Goal: Task Accomplishment & Management: Manage account settings

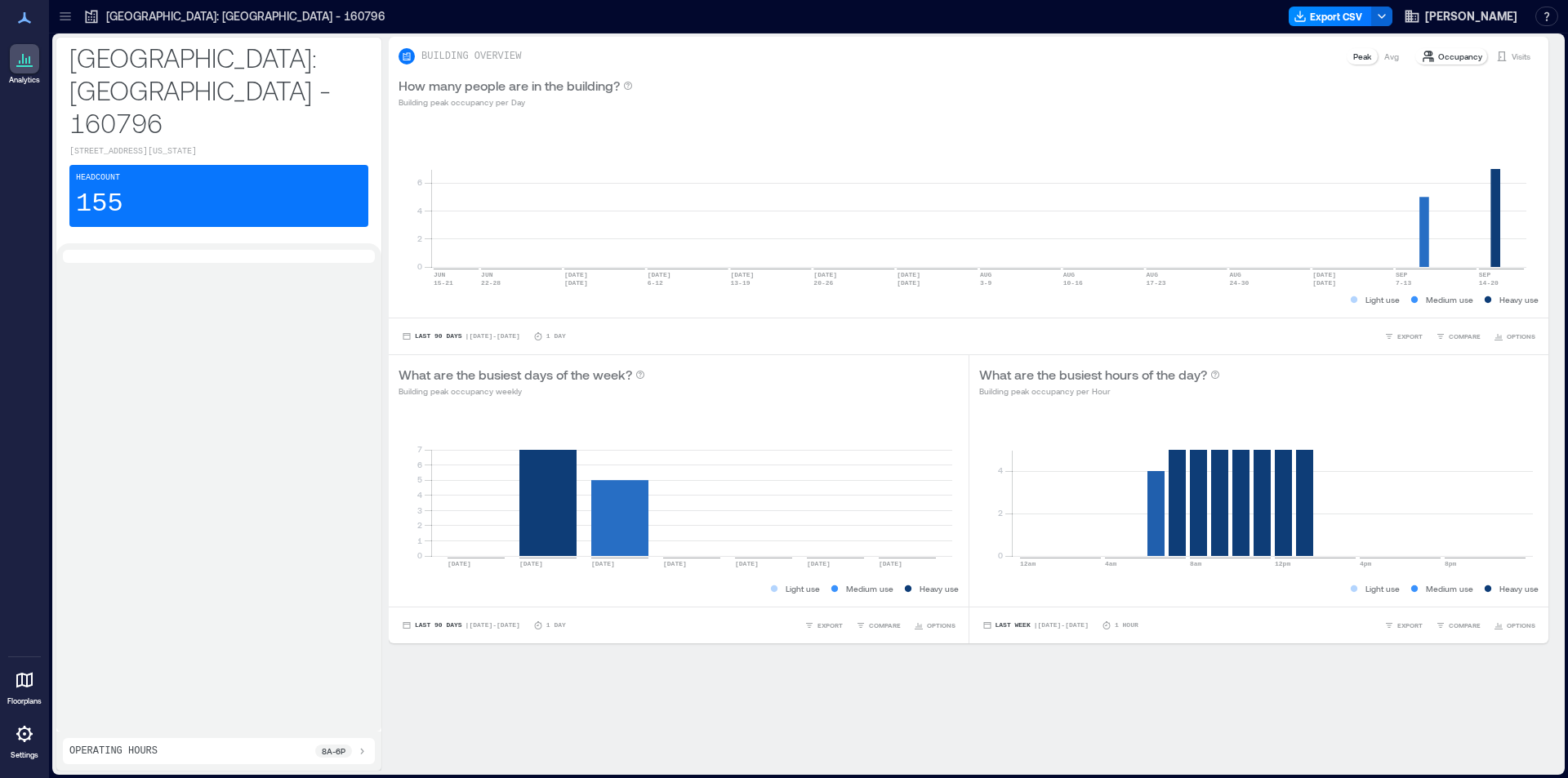
click at [19, 741] on icon at bounding box center [24, 733] width 19 height 19
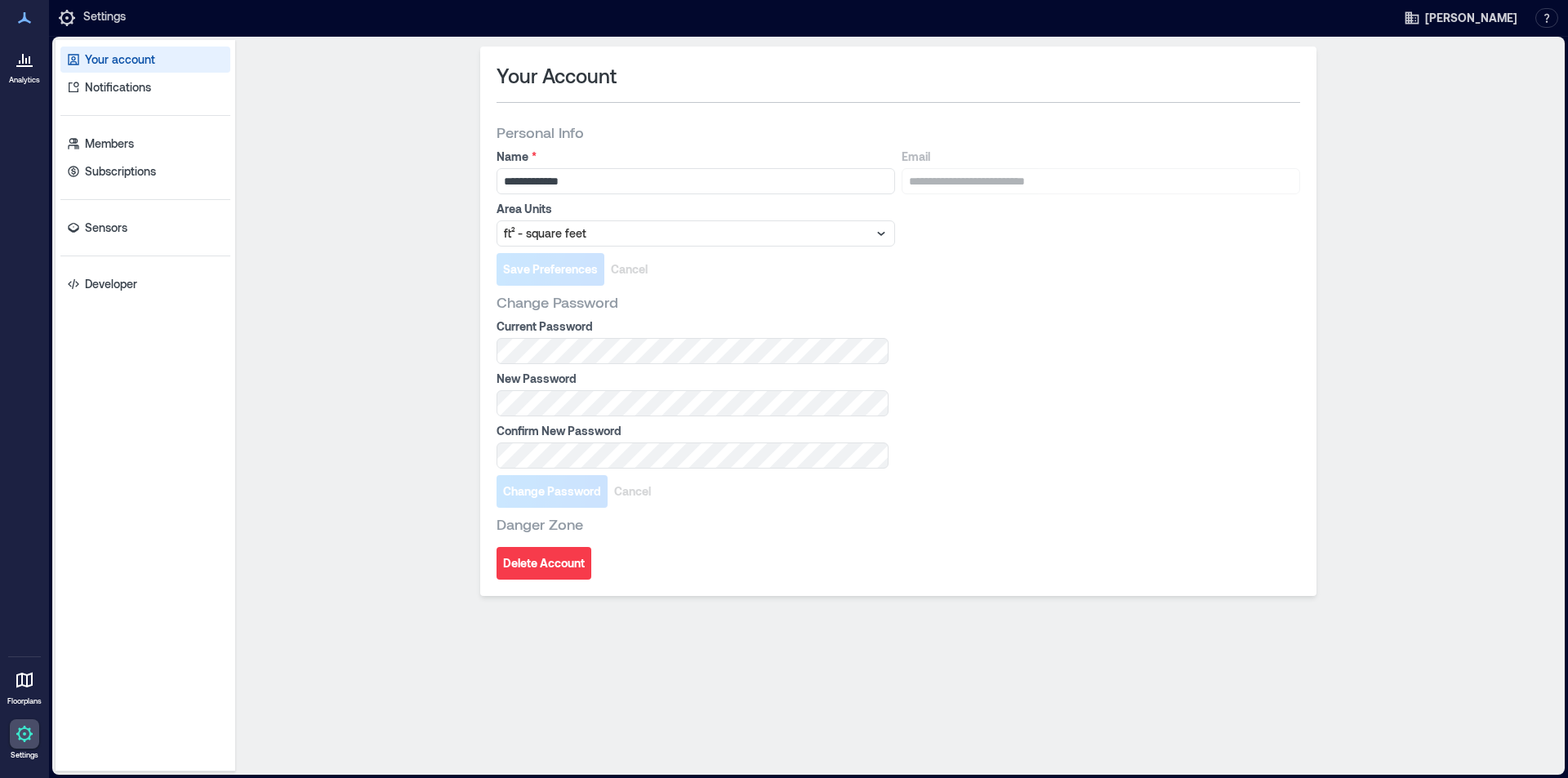
click at [24, 740] on icon at bounding box center [24, 733] width 17 height 17
click at [99, 229] on p "Sensors" at bounding box center [106, 227] width 43 height 17
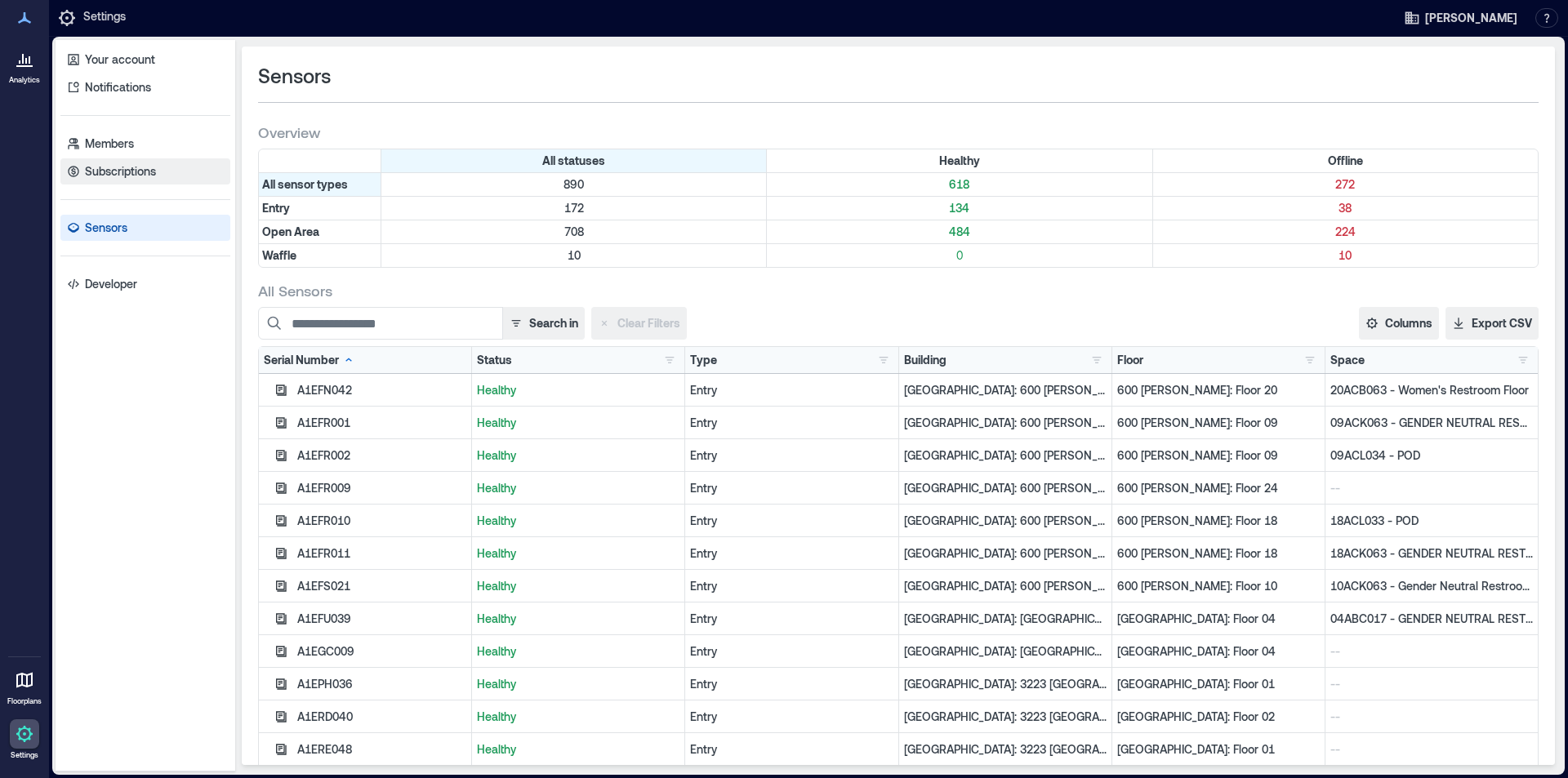
click at [114, 166] on p "Subscriptions" at bounding box center [120, 171] width 71 height 17
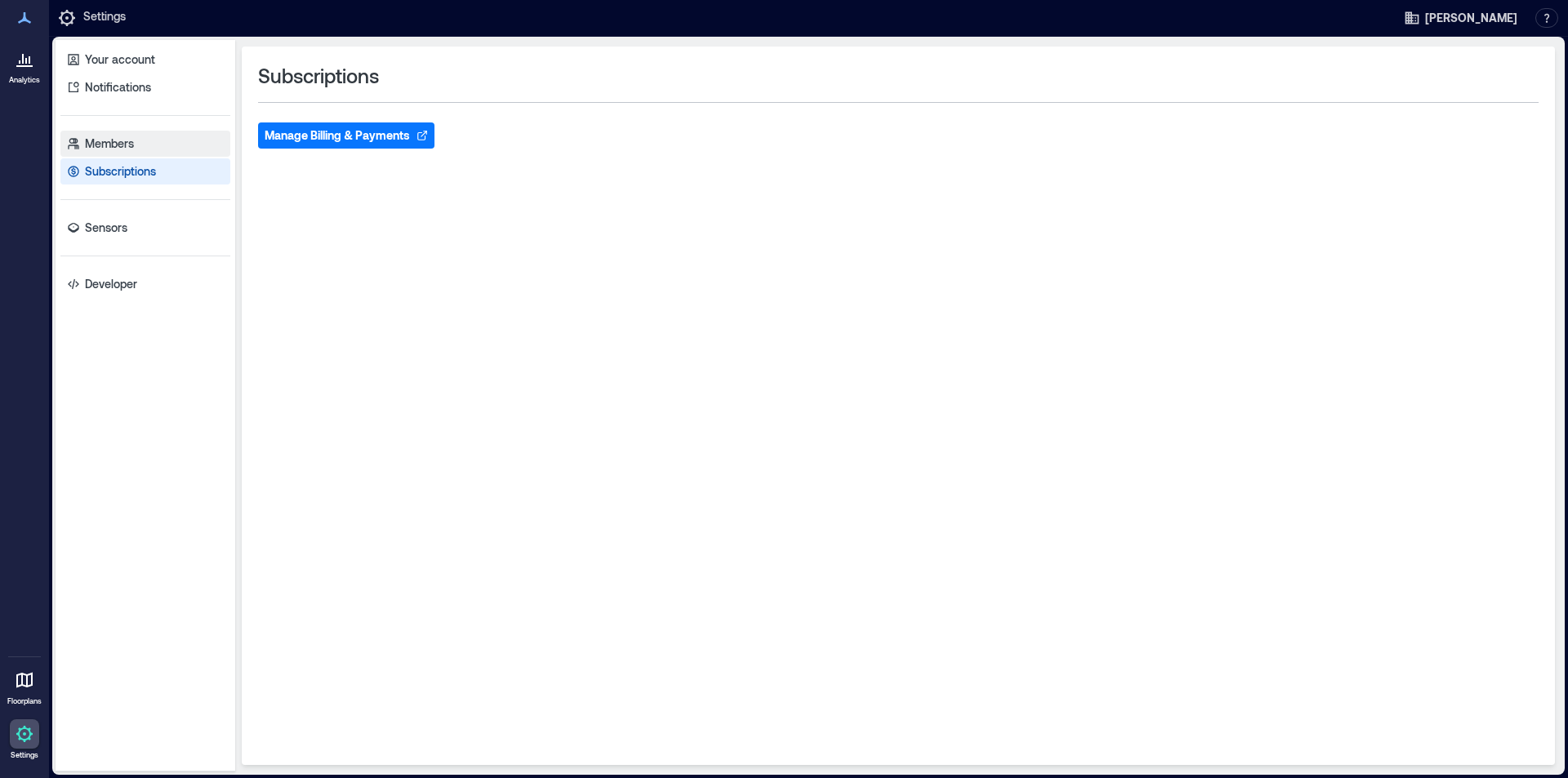
click at [114, 143] on p "Members" at bounding box center [109, 143] width 49 height 17
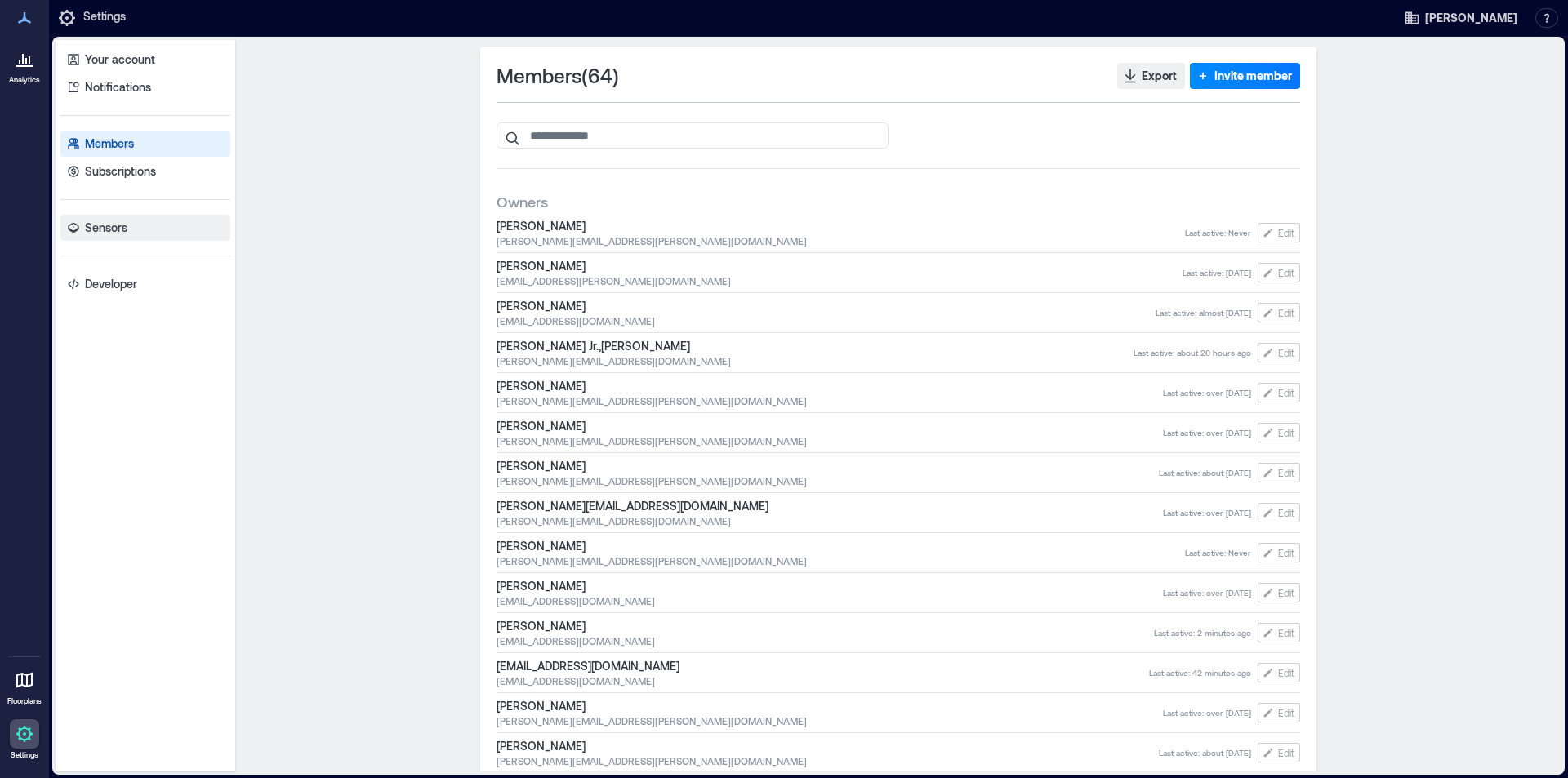
click at [107, 224] on p "Sensors" at bounding box center [106, 227] width 43 height 17
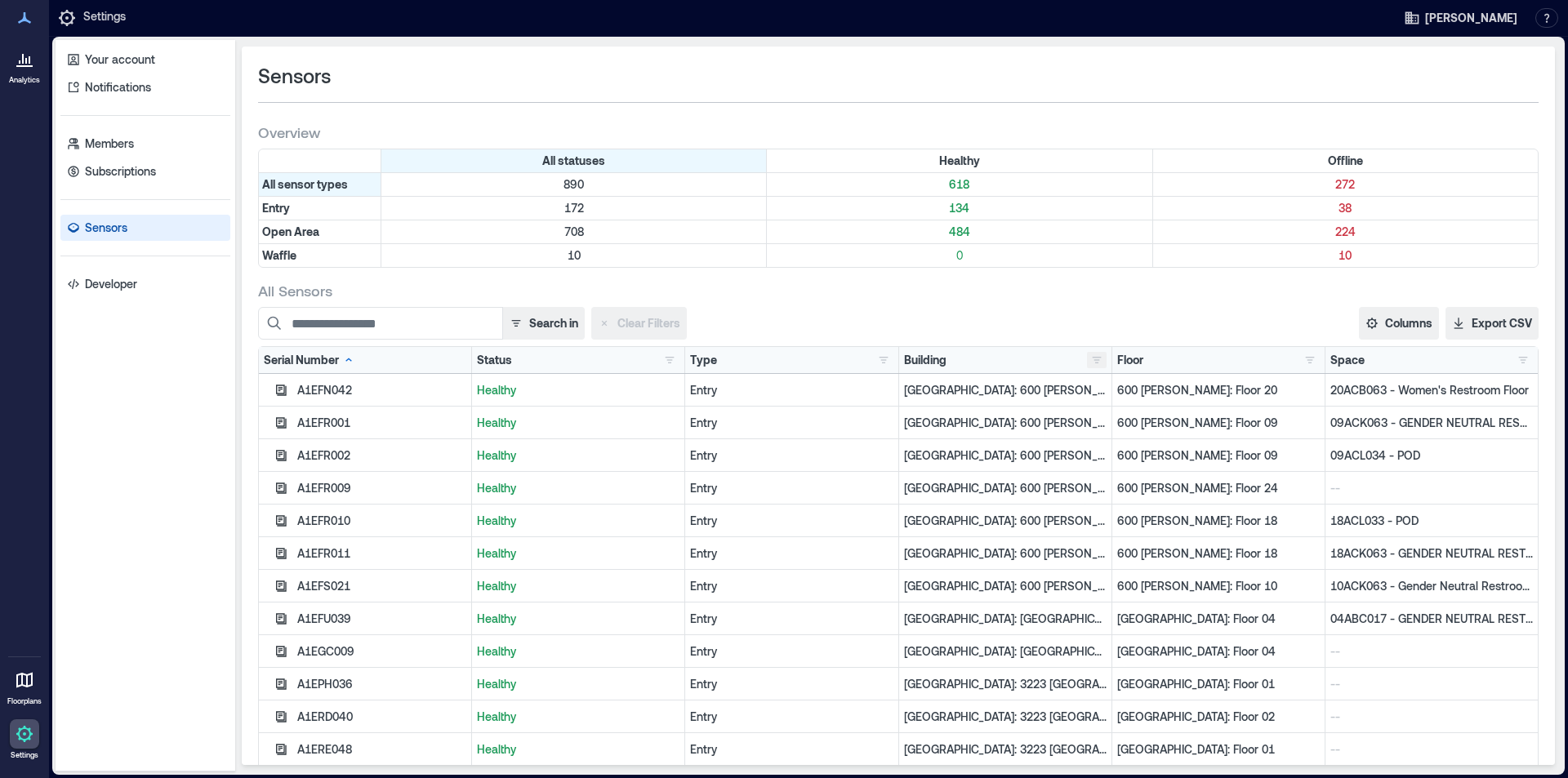
click at [1090, 356] on button "button" at bounding box center [1096, 360] width 19 height 17
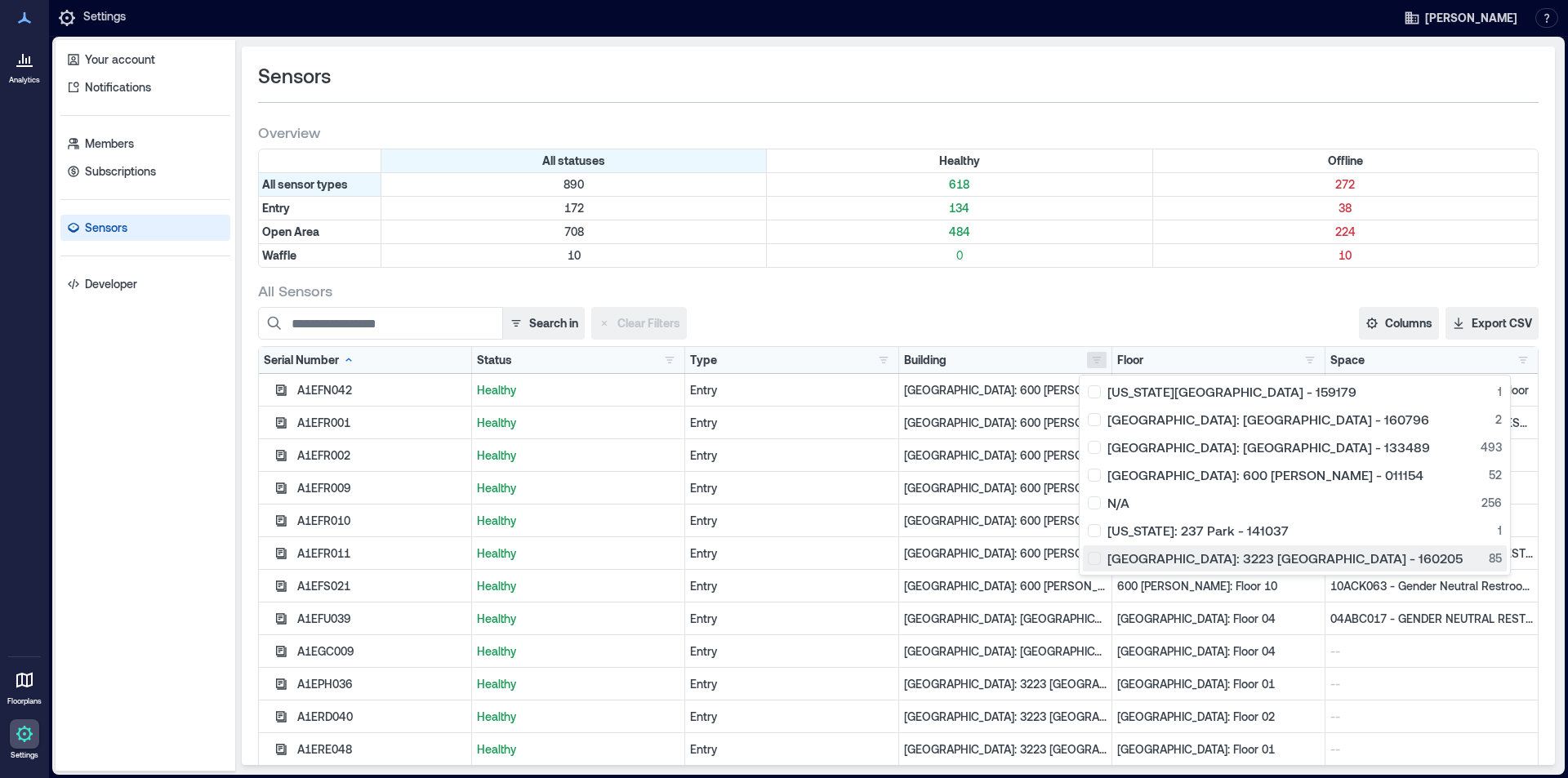
click at [1088, 561] on div "[GEOGRAPHIC_DATA]: 3223 [GEOGRAPHIC_DATA] - 160205 85" at bounding box center [1295, 558] width 414 height 17
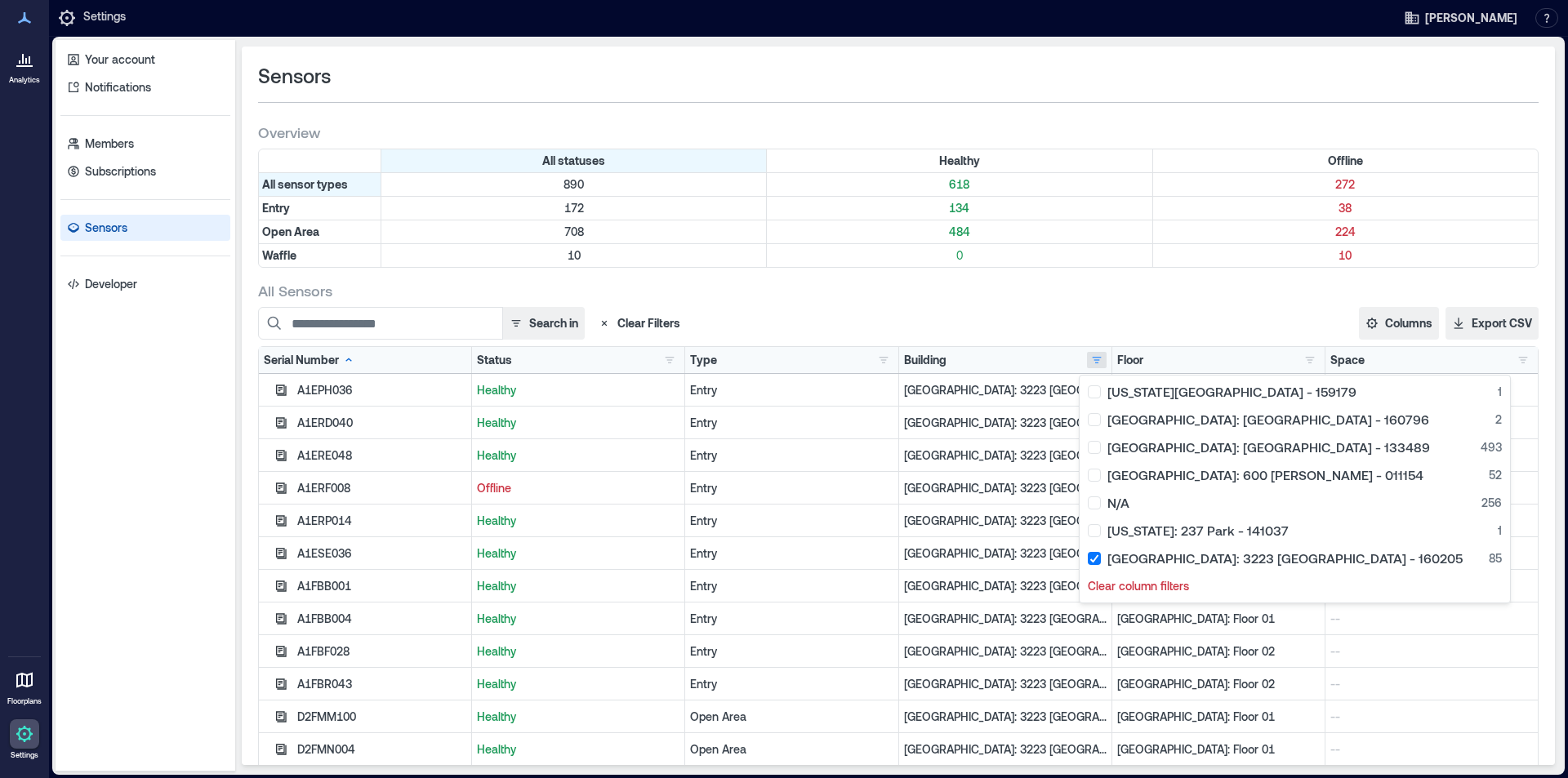
click at [1409, 355] on div "Space GENDER NEUTRAL RESTROOM 1 MEN'S RESTROOM 1 N/A 82 WOMEN'S RESTROOM 1" at bounding box center [1432, 360] width 203 height 17
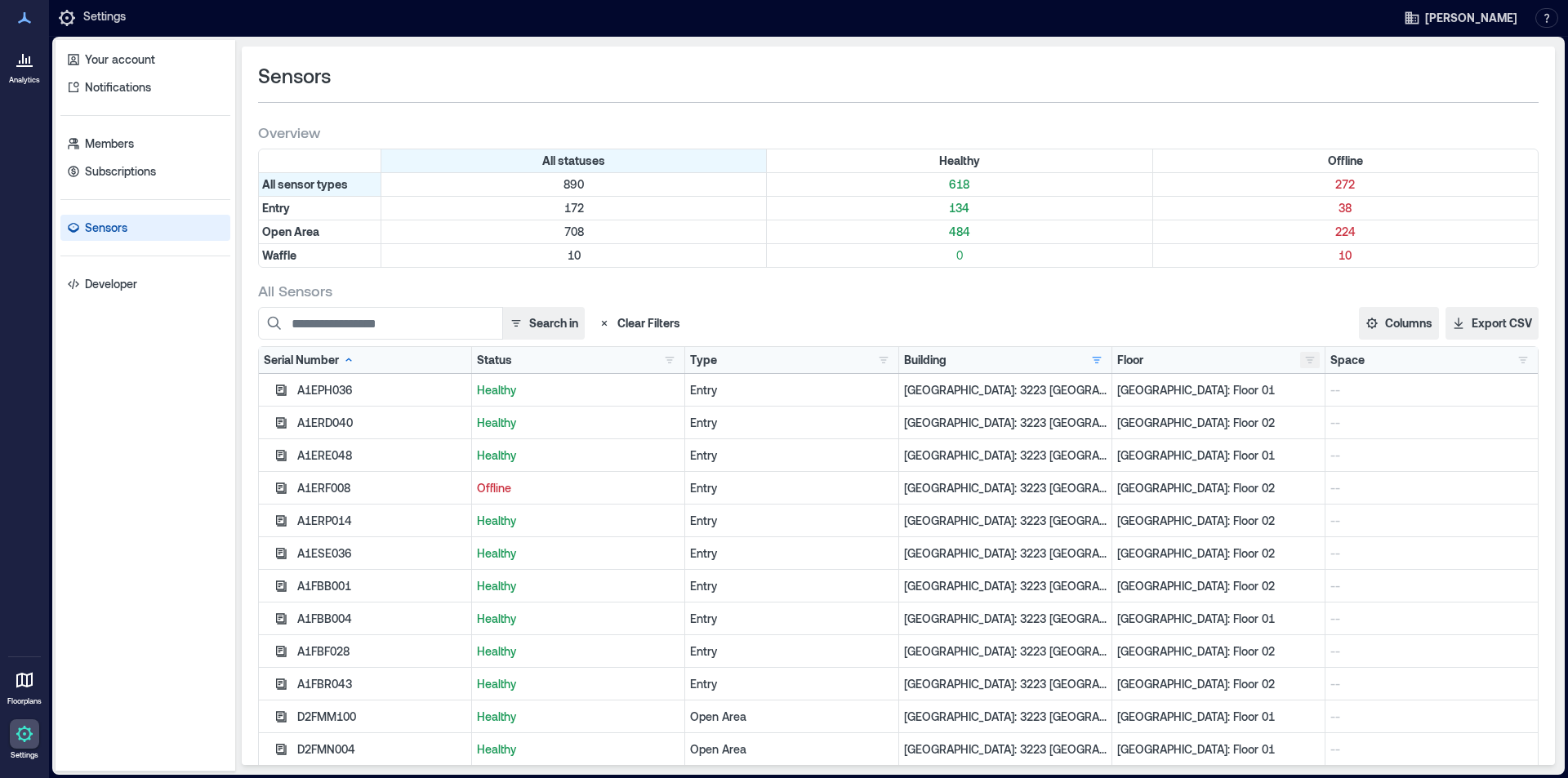
click at [1300, 359] on button "button" at bounding box center [1309, 360] width 19 height 17
click at [1385, 422] on div "[GEOGRAPHIC_DATA]: Floor 02 71" at bounding box center [1419, 419] width 243 height 17
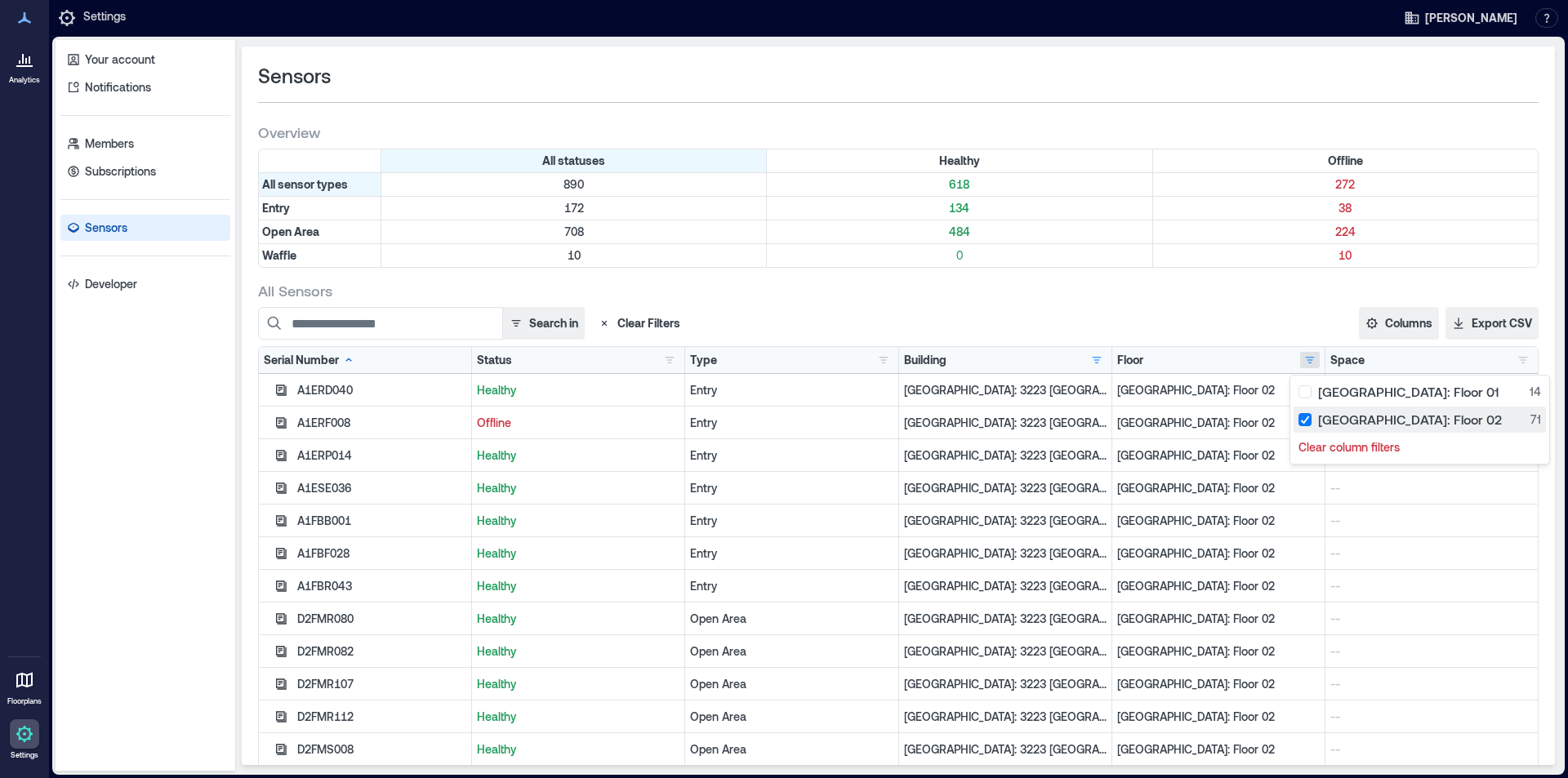
click at [1371, 420] on div "[GEOGRAPHIC_DATA]: Floor 02 71" at bounding box center [1419, 419] width 243 height 17
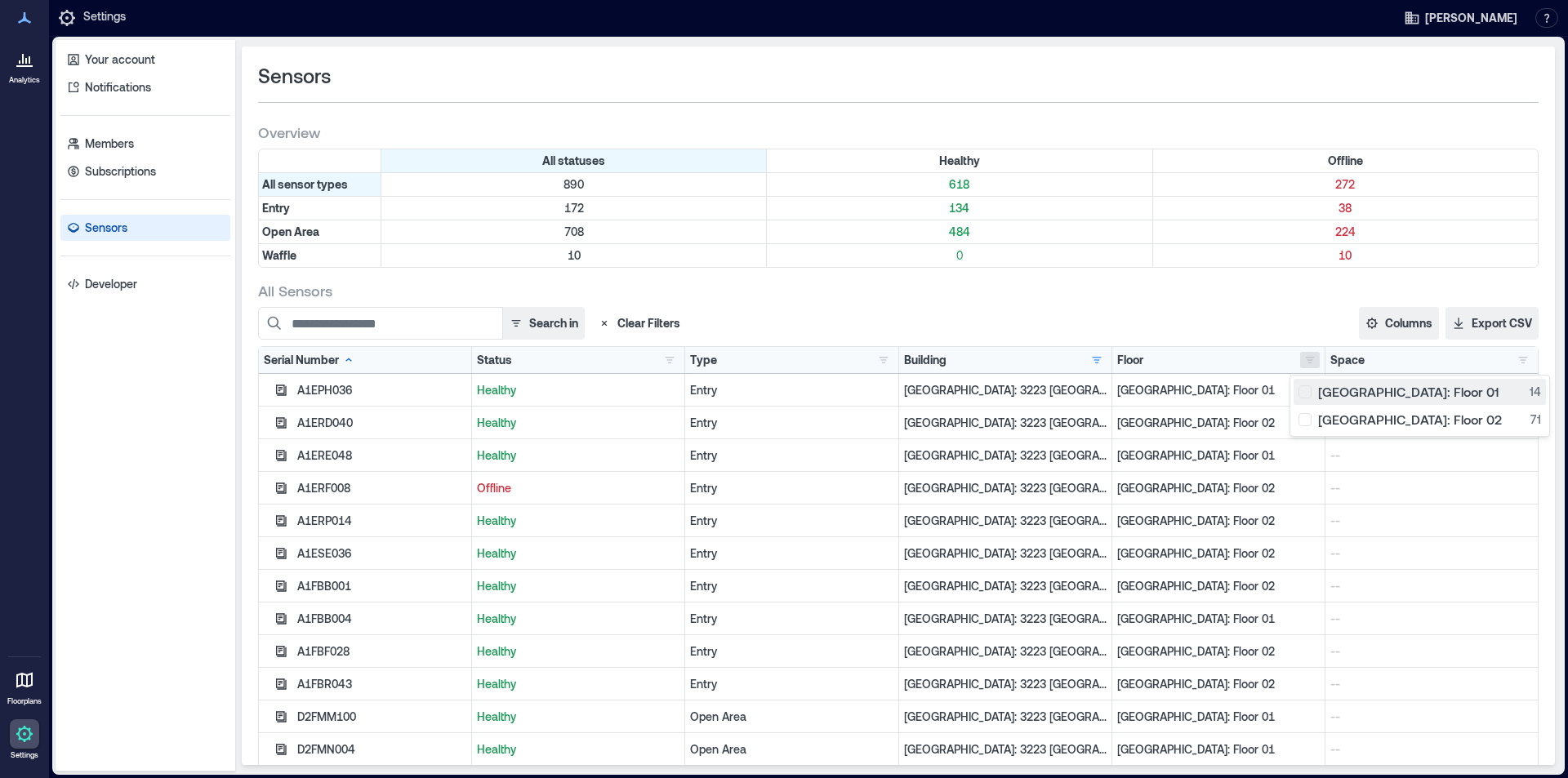
click at [1385, 389] on div "[GEOGRAPHIC_DATA]: Floor 01 14" at bounding box center [1419, 391] width 243 height 17
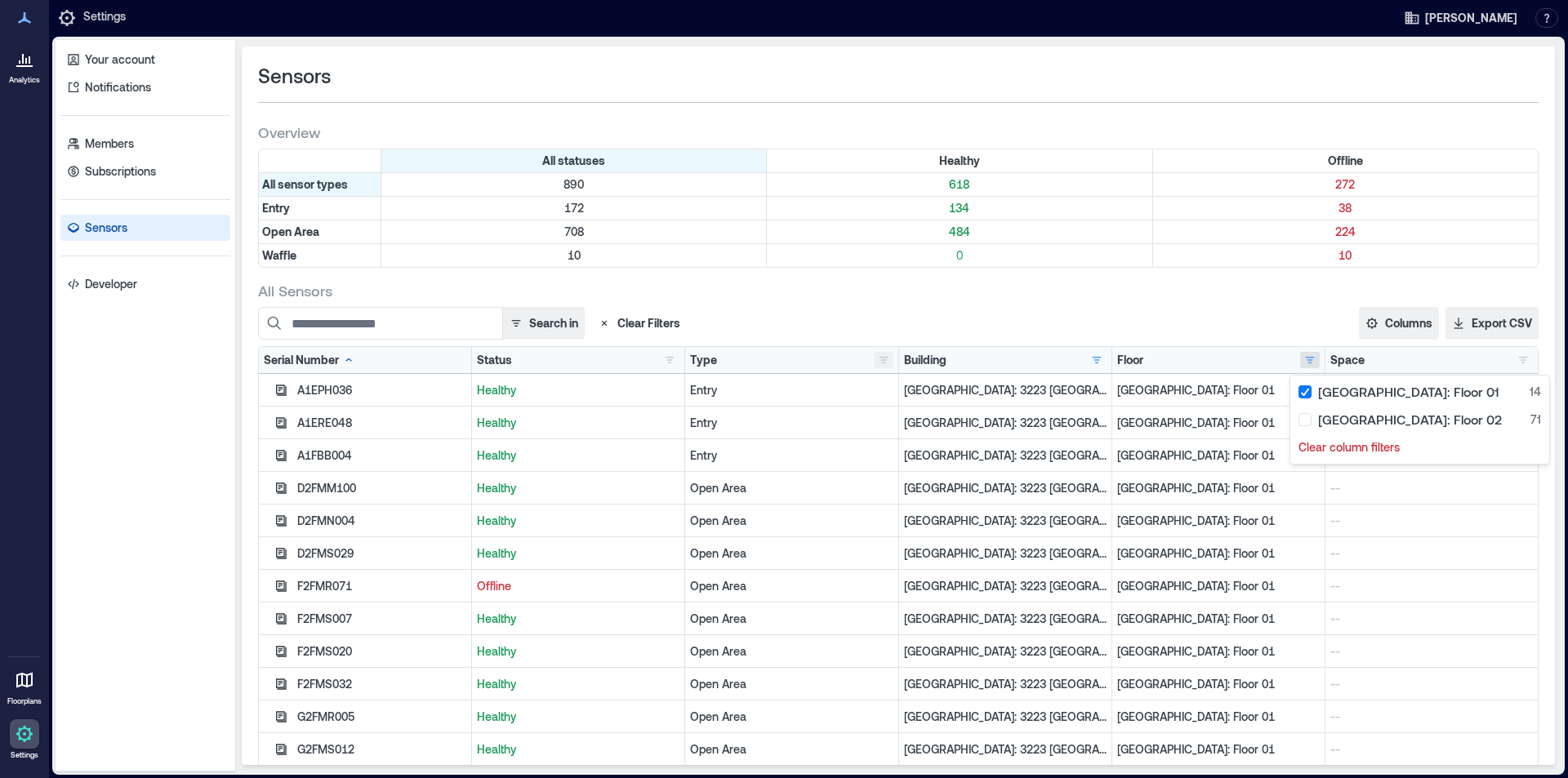
click at [876, 357] on button "button" at bounding box center [883, 360] width 19 height 17
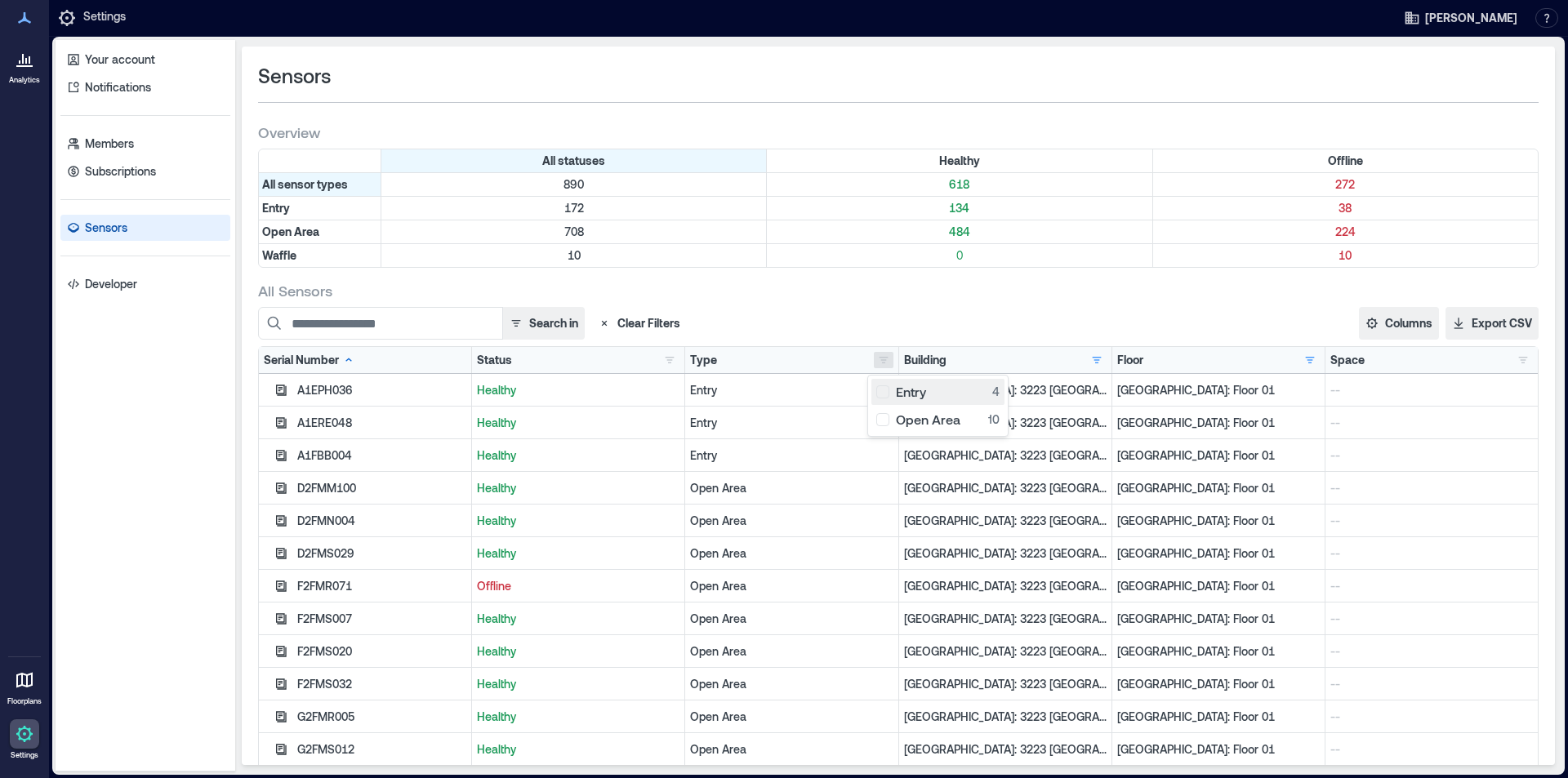
click at [889, 387] on div "Entry 4" at bounding box center [937, 391] width 123 height 17
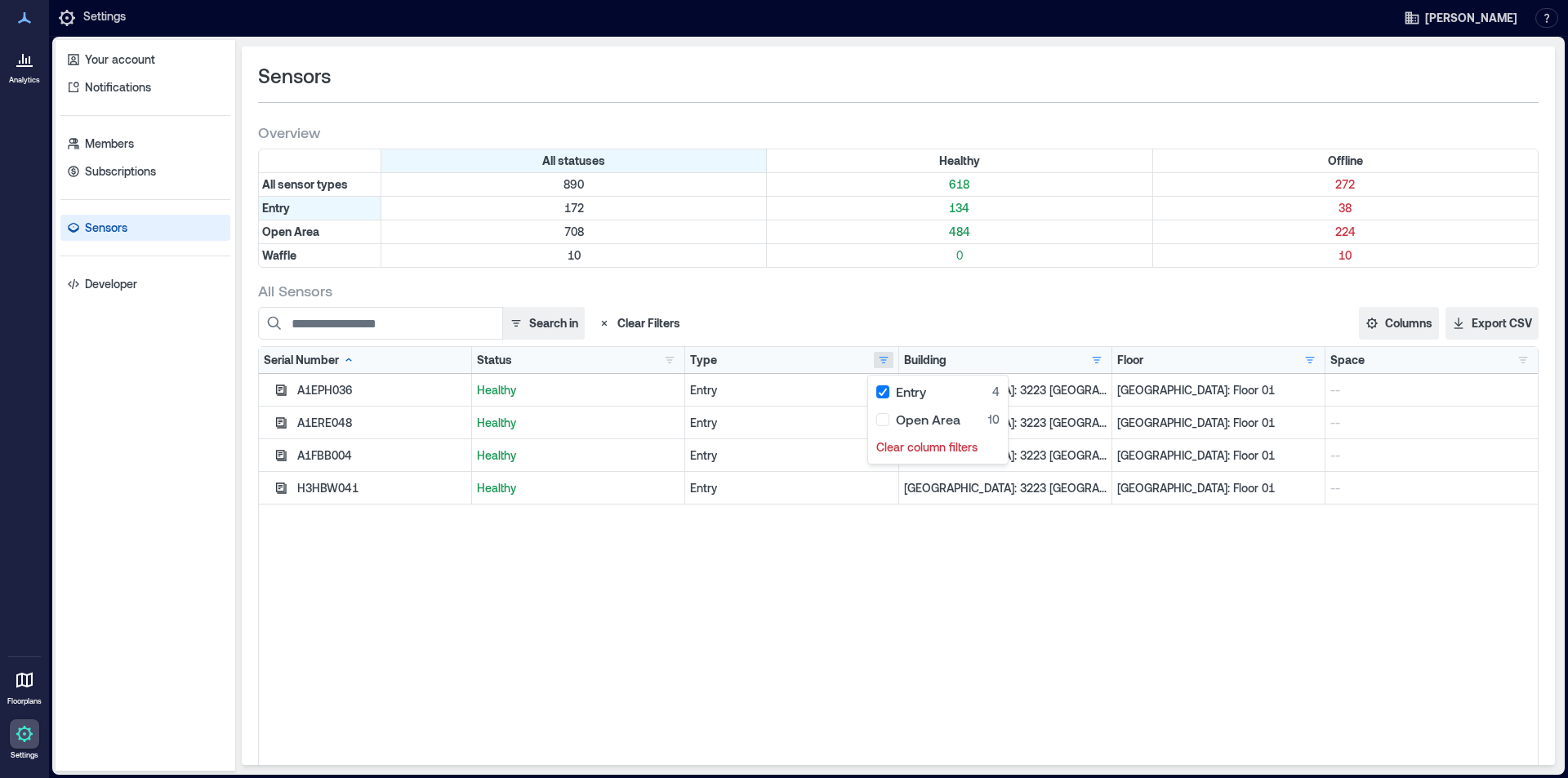
drag, startPoint x: 402, startPoint y: 622, endPoint x: 417, endPoint y: 605, distance: 22.7
click at [404, 622] on div "A1EPH036 Healthy Entry [GEOGRAPHIC_DATA]: 3223 [GEOGRAPHIC_DATA] - 160205 [GEOG…" at bounding box center [898, 577] width 1279 height 408
drag, startPoint x: 349, startPoint y: 487, endPoint x: 294, endPoint y: 491, distance: 55.1
click at [294, 491] on div "H3HBW041" at bounding box center [365, 487] width 213 height 32
click at [284, 492] on icon "button" at bounding box center [281, 488] width 10 height 10
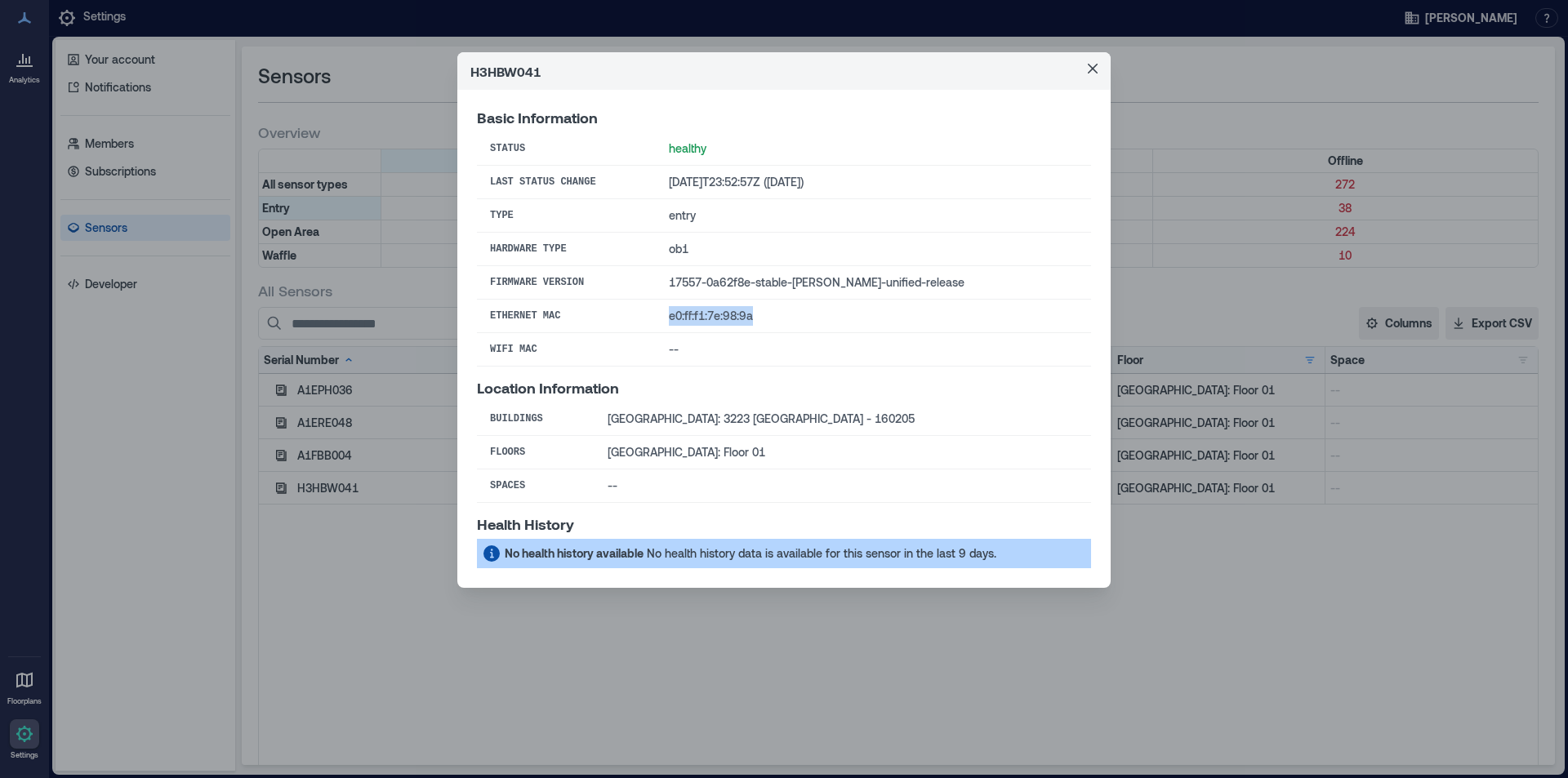
drag, startPoint x: 776, startPoint y: 315, endPoint x: 687, endPoint y: 318, distance: 89.1
click at [687, 318] on td "e0:ff:f1:7e:98:9a" at bounding box center [874, 316] width 435 height 33
copy td "e0:ff:f1:7e:98:9a"
click at [853, 363] on td "--" at bounding box center [874, 349] width 435 height 33
click at [1088, 72] on icon "Close" at bounding box center [1092, 68] width 10 height 10
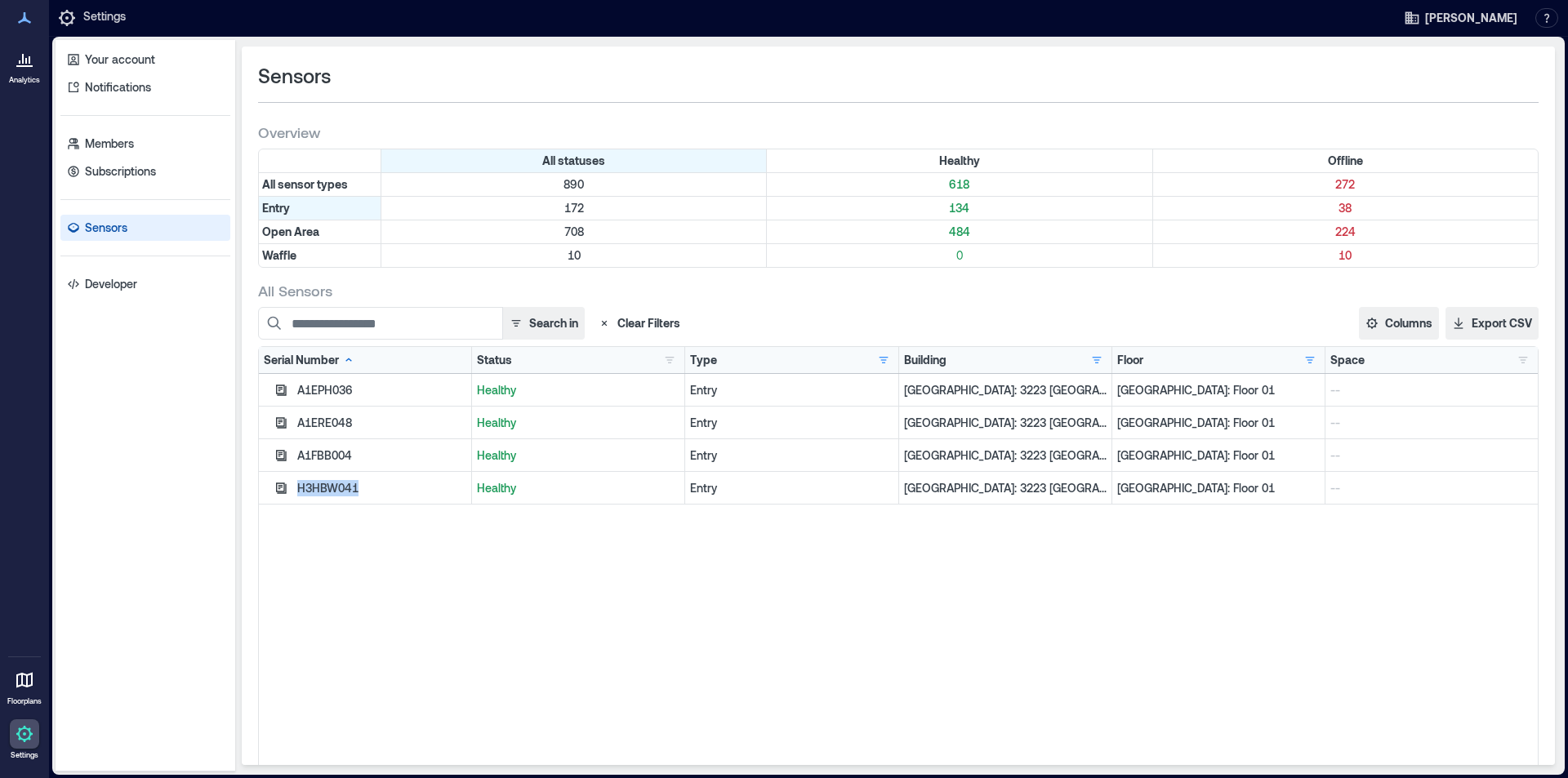
drag, startPoint x: 299, startPoint y: 487, endPoint x: 368, endPoint y: 483, distance: 69.1
click at [368, 483] on div "H3HBW041" at bounding box center [382, 488] width 169 height 17
click at [451, 561] on div "A1EPH036 Healthy Entry [GEOGRAPHIC_DATA]: 3223 [GEOGRAPHIC_DATA] - 160205 [GEOG…" at bounding box center [898, 577] width 1279 height 408
drag, startPoint x: 359, startPoint y: 492, endPoint x: 295, endPoint y: 490, distance: 64.0
click at [295, 490] on div "H3HBW041" at bounding box center [365, 487] width 213 height 32
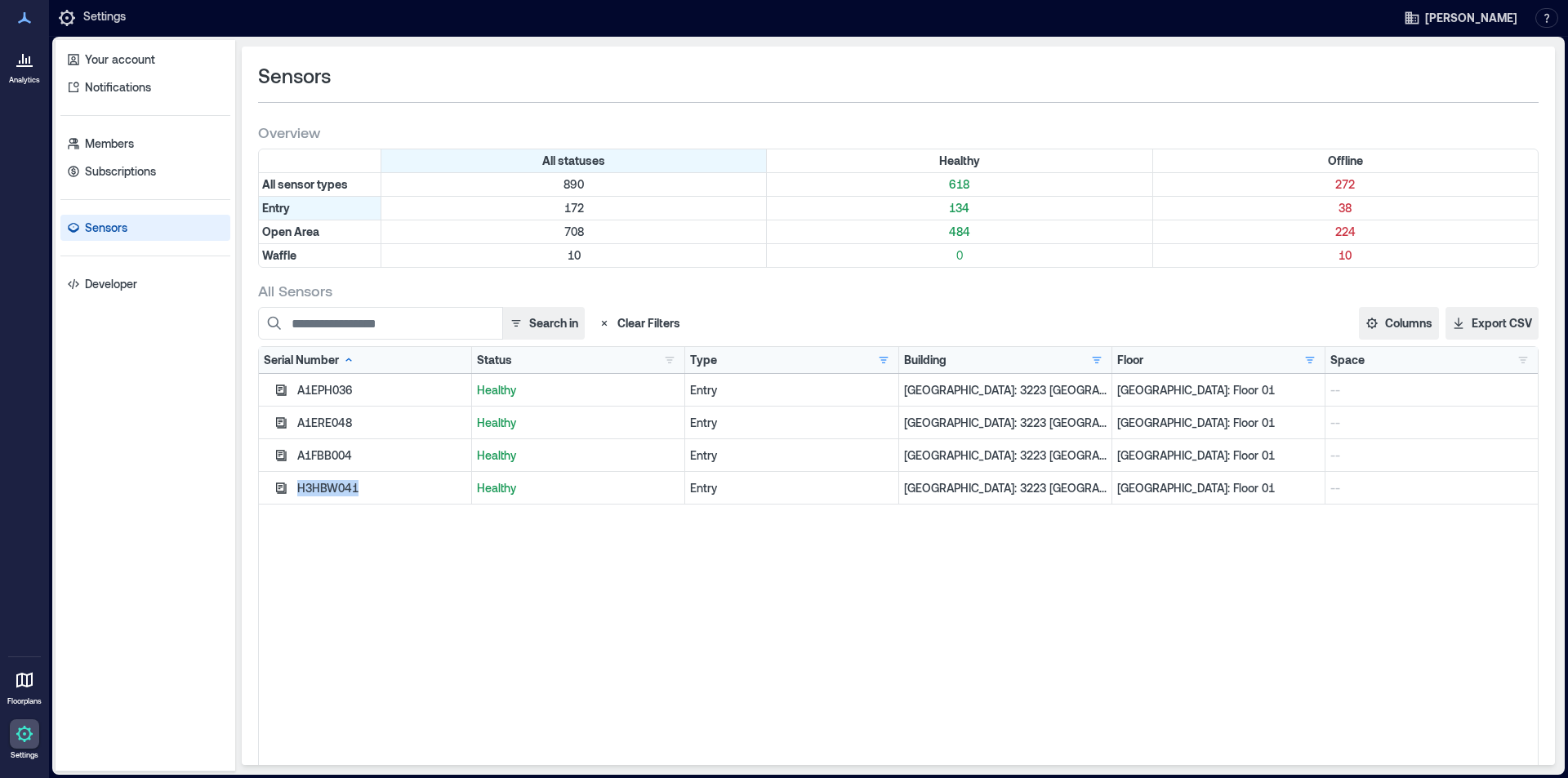
copy div "H3HBW041"
click at [1398, 320] on button "Columns" at bounding box center [1399, 323] width 80 height 32
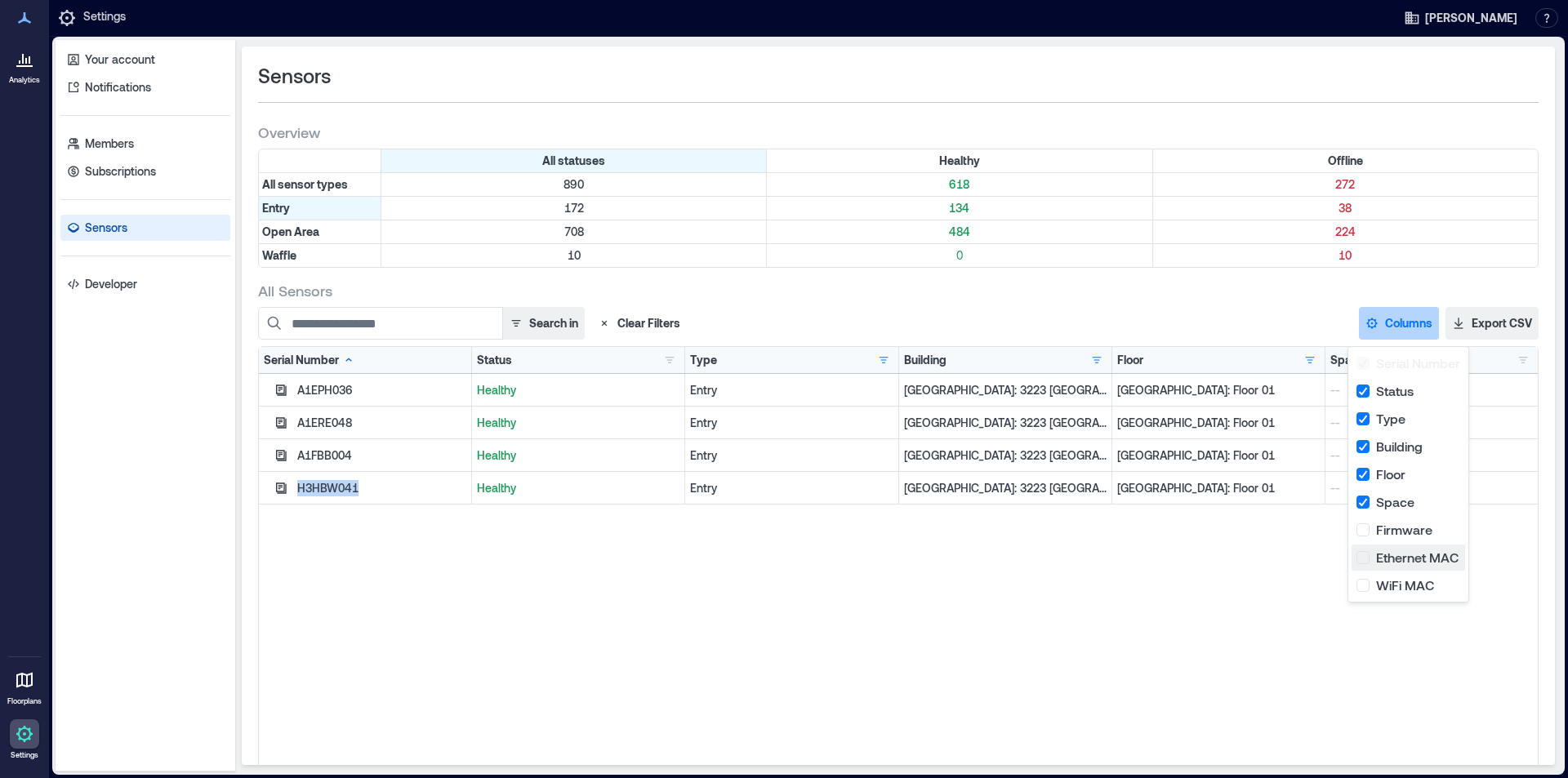
click at [1368, 554] on button "Ethernet MAC" at bounding box center [1408, 558] width 114 height 26
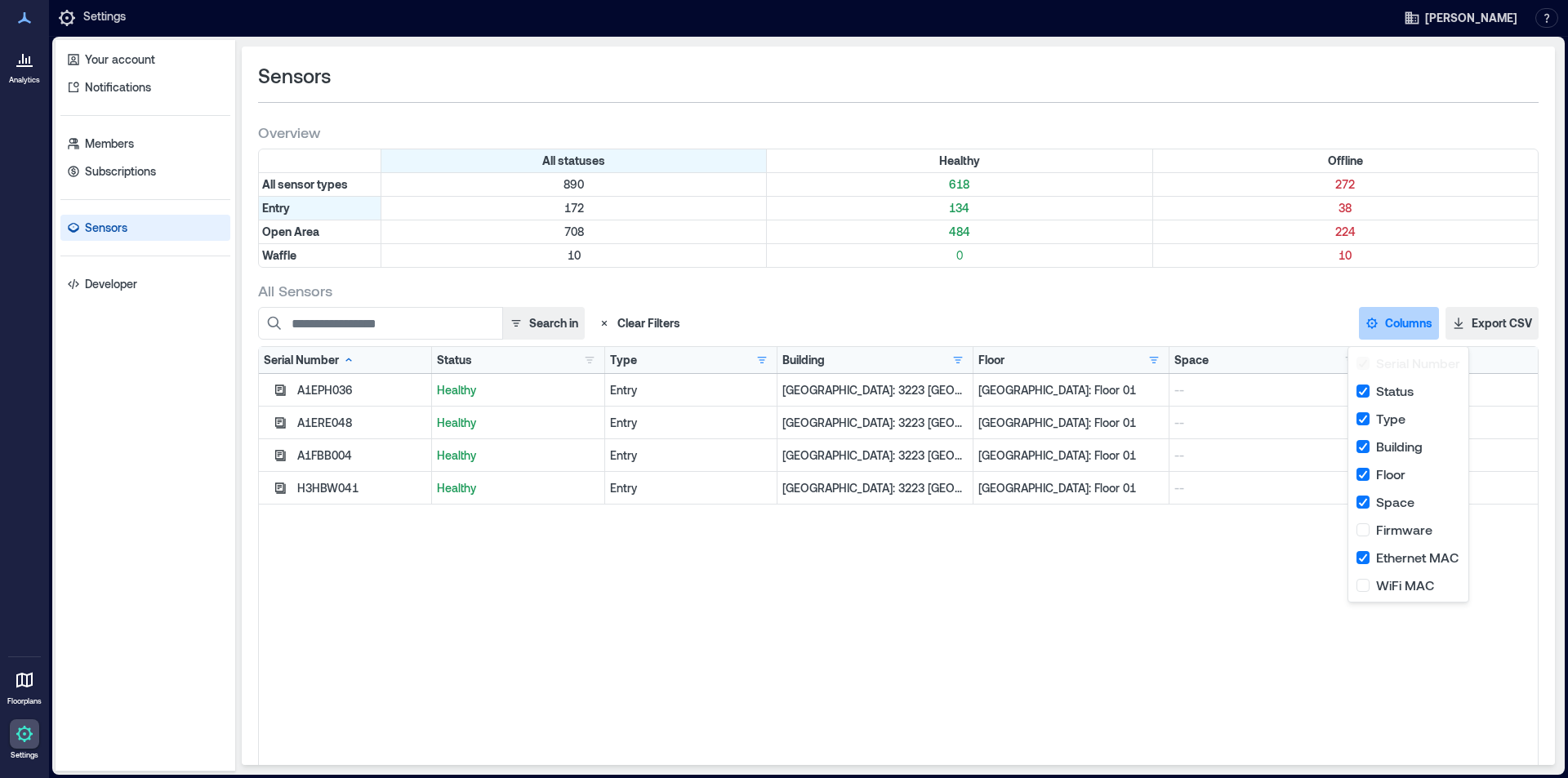
click at [1027, 602] on div "A1EPH036 Healthy Entry [GEOGRAPHIC_DATA]: 3223 [GEOGRAPHIC_DATA] - 160205 [GEOG…" at bounding box center [898, 577] width 1279 height 408
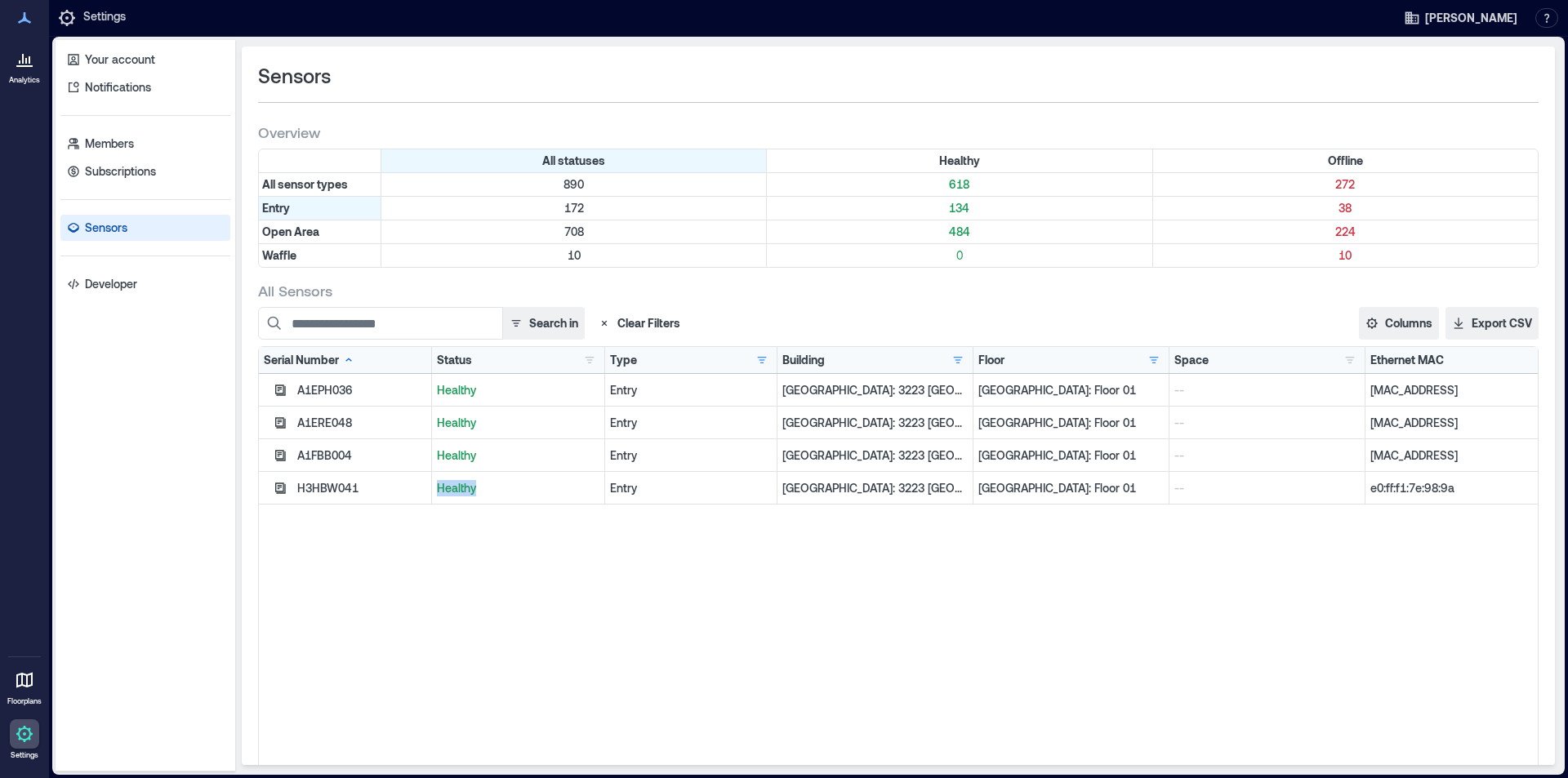
drag, startPoint x: 436, startPoint y: 482, endPoint x: 493, endPoint y: 483, distance: 57.0
click at [493, 483] on p "Healthy" at bounding box center [518, 488] width 162 height 17
